Goal: Check status: Check status

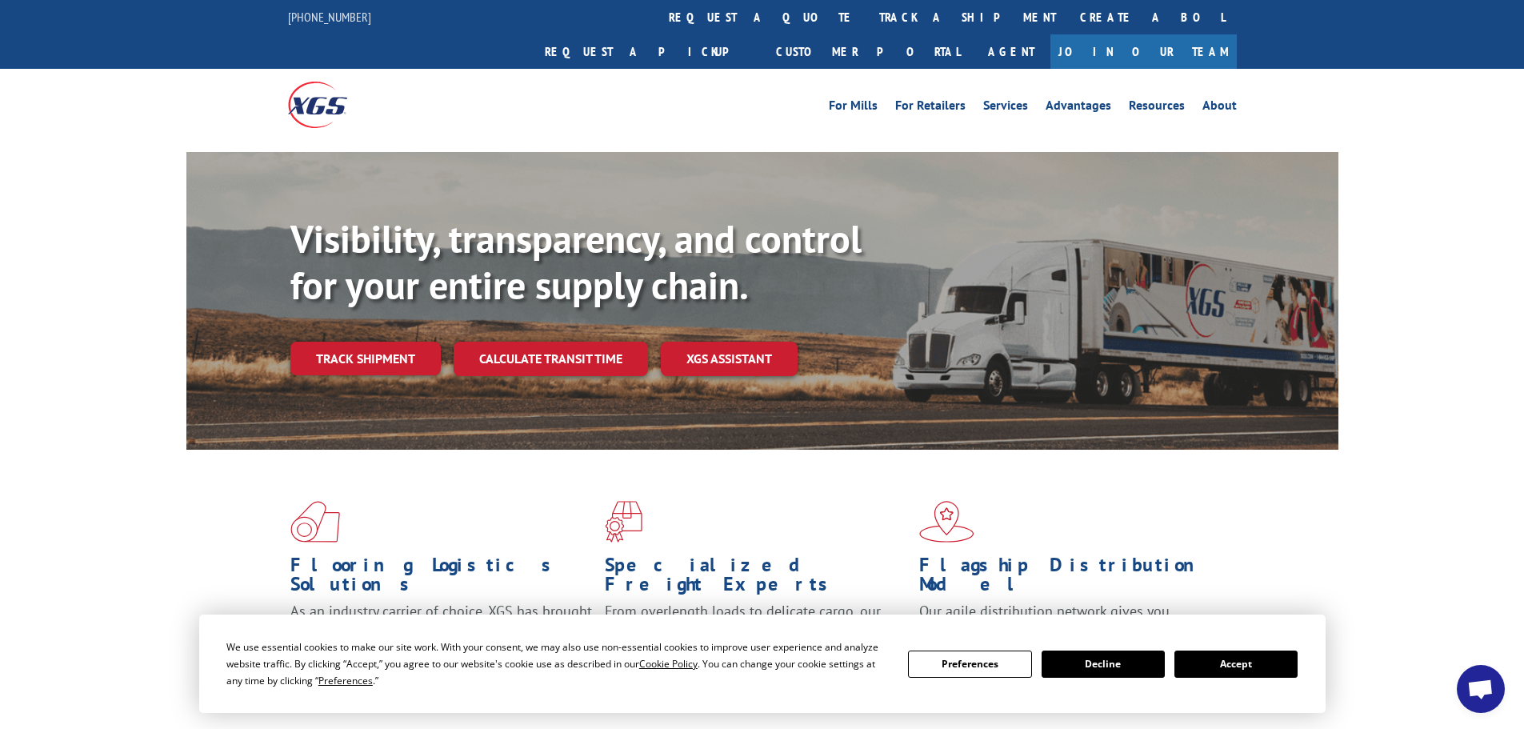
click at [343, 358] on div "Visibility, transparency, and control for your entire supply chain. Track shipm…" at bounding box center [814, 327] width 1048 height 223
click at [355, 342] on link "Track shipment" at bounding box center [365, 359] width 150 height 34
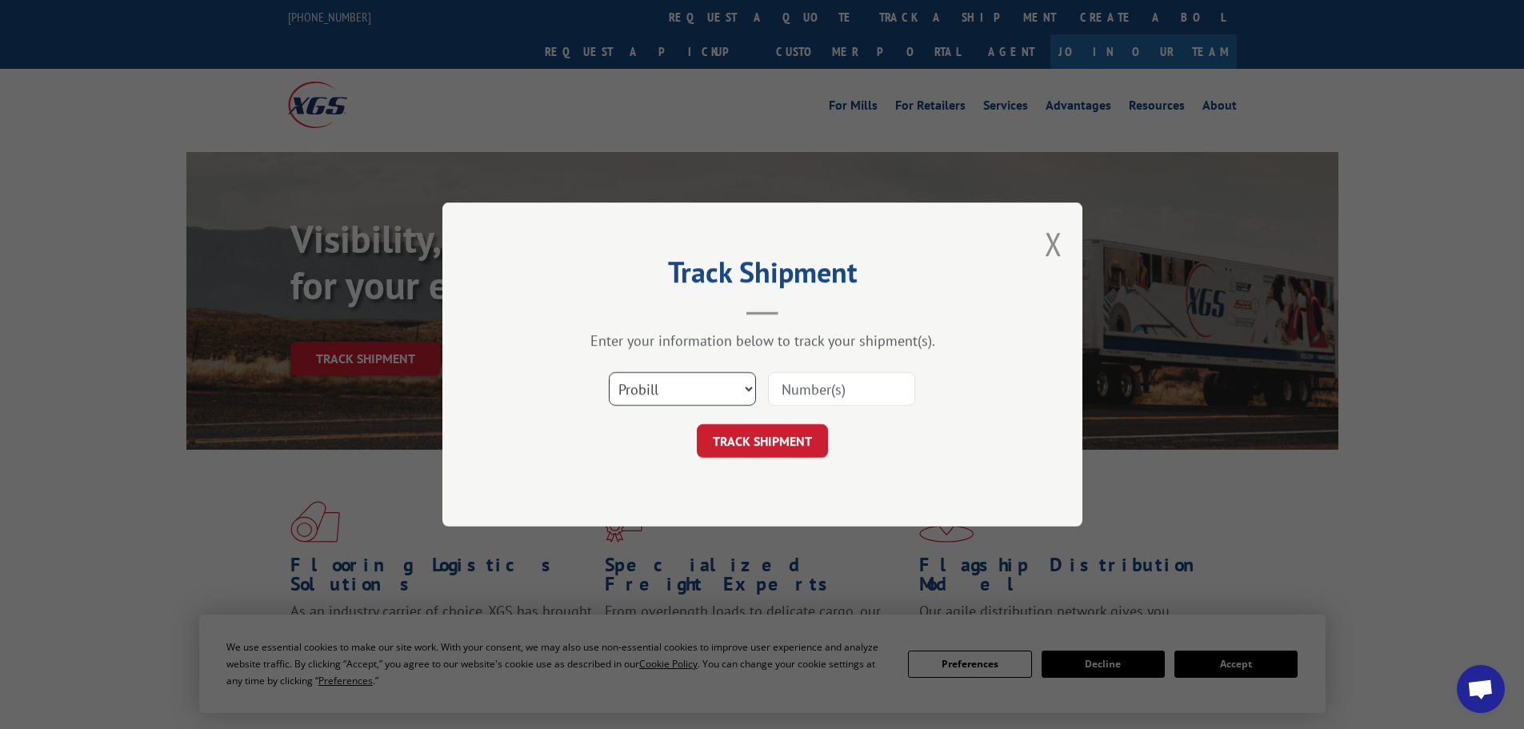
click at [687, 386] on select "Select category... Probill BOL PO" at bounding box center [682, 389] width 147 height 34
select select "bol"
click at [609, 372] on select "Select category... Probill BOL PO" at bounding box center [682, 389] width 147 height 34
click at [882, 392] on input at bounding box center [841, 389] width 147 height 34
paste input "477530"
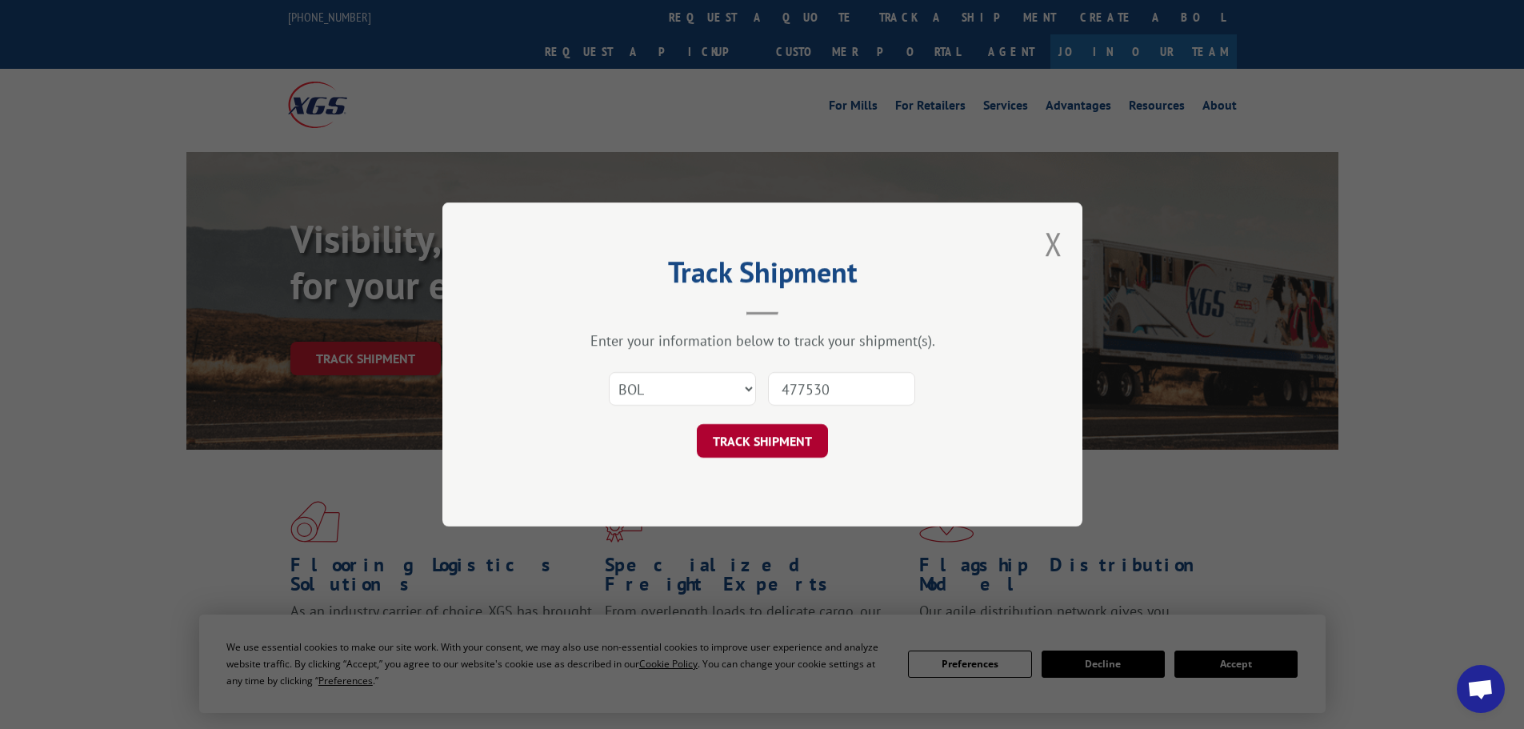
type input "477530"
click at [745, 443] on button "TRACK SHIPMENT" at bounding box center [762, 441] width 131 height 34
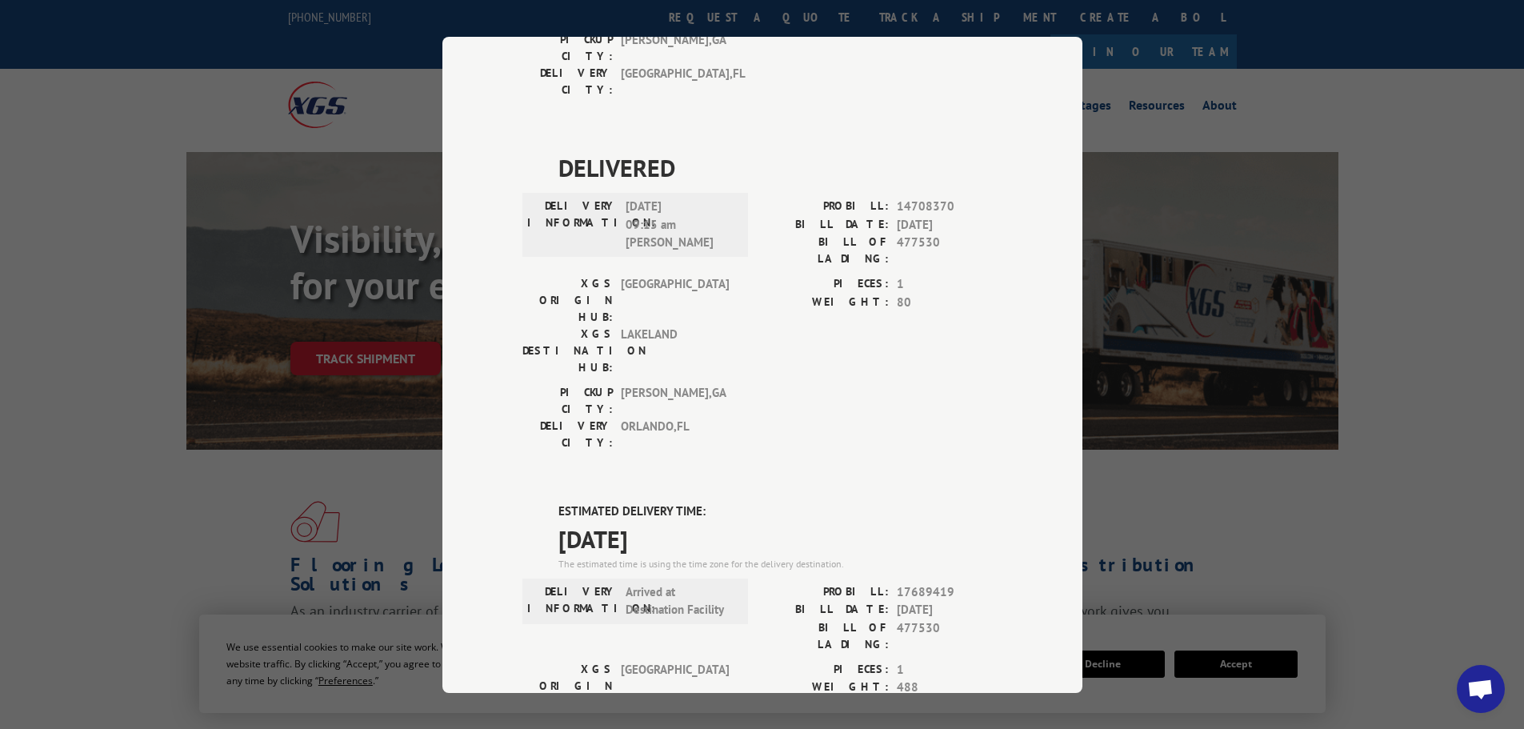
scroll to position [839, 0]
